Goal: Task Accomplishment & Management: Use online tool/utility

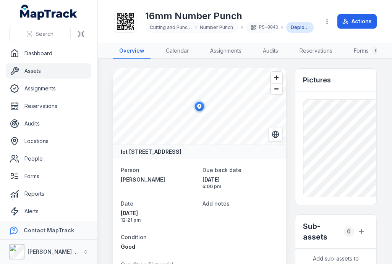
click at [53, 61] on link "Dashboard" at bounding box center [48, 53] width 85 height 15
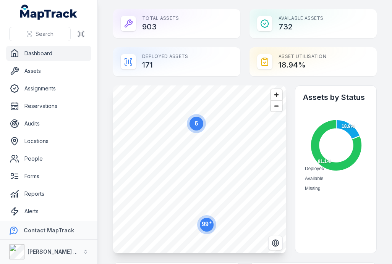
click at [84, 34] on icon at bounding box center [81, 34] width 8 height 8
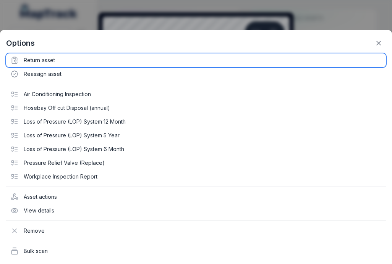
click at [60, 55] on div "Return asset" at bounding box center [196, 61] width 380 height 14
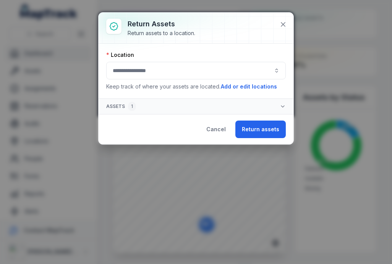
click at [215, 60] on div "Location Keep track of where your assets are located. Add or edit locations" at bounding box center [196, 71] width 180 height 40
click at [270, 67] on button "button" at bounding box center [196, 71] width 180 height 18
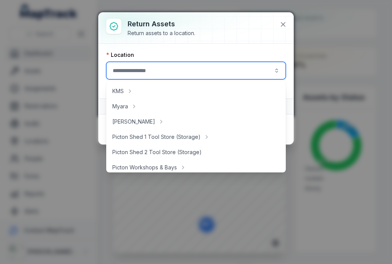
scroll to position [107, 0]
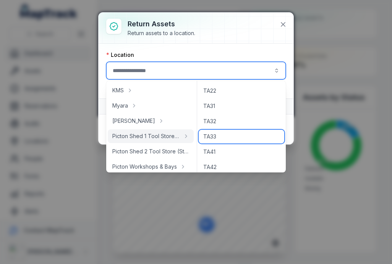
click at [223, 136] on div "TA33" at bounding box center [242, 137] width 86 height 14
type input "****"
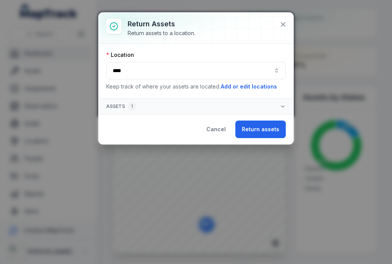
click at [268, 133] on button "Return assets" at bounding box center [260, 130] width 50 height 18
